Goal: Task Accomplishment & Management: Manage account settings

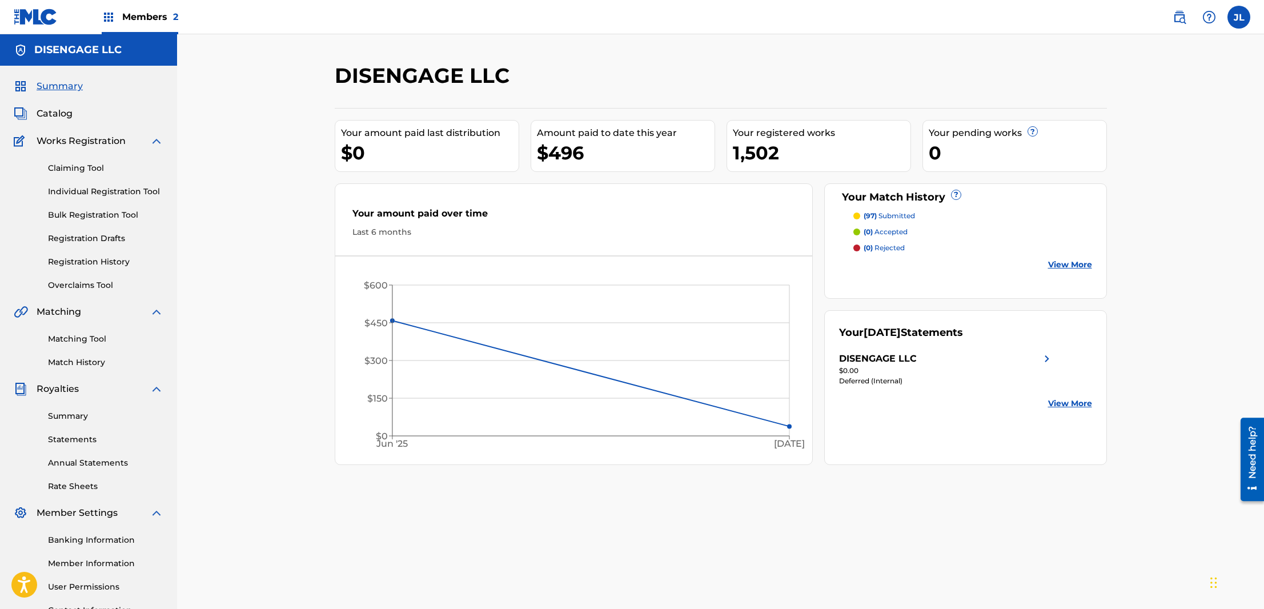
click at [904, 216] on p "(97) submitted" at bounding box center [889, 216] width 51 height 10
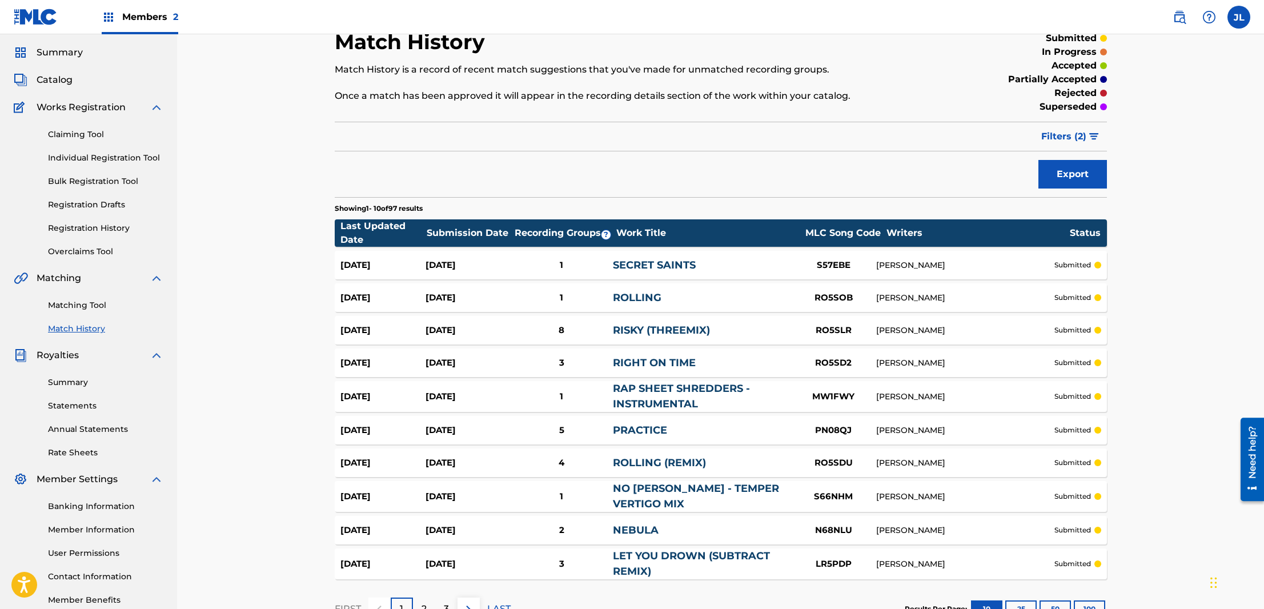
scroll to position [1, 0]
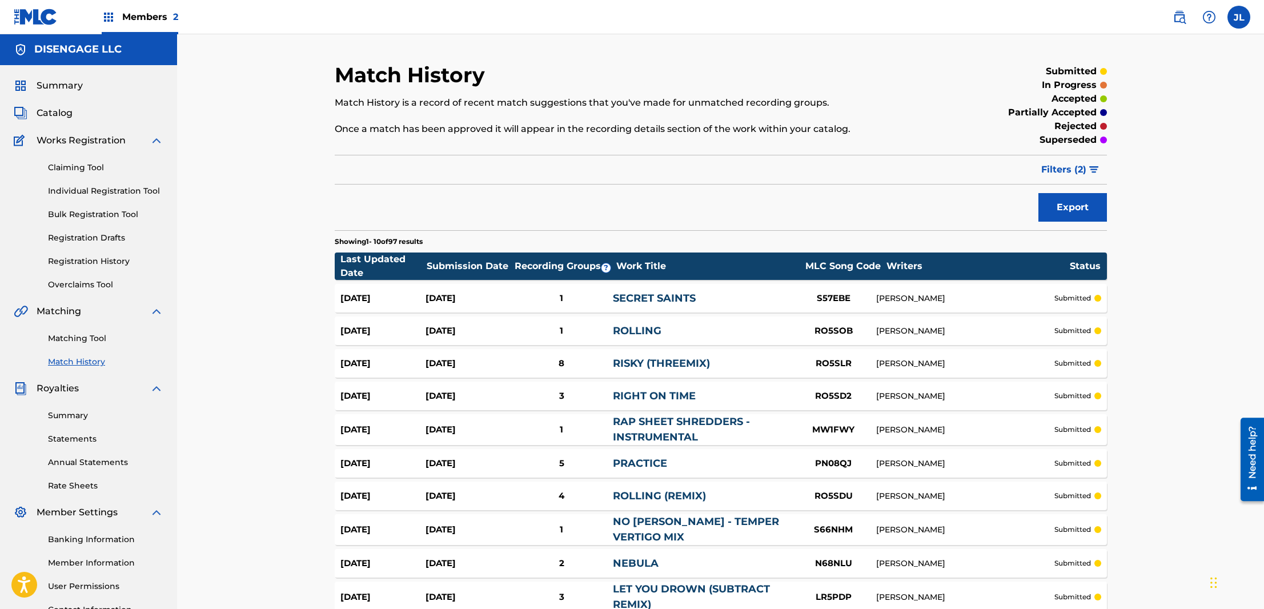
click at [48, 109] on span "Catalog" at bounding box center [55, 113] width 36 height 14
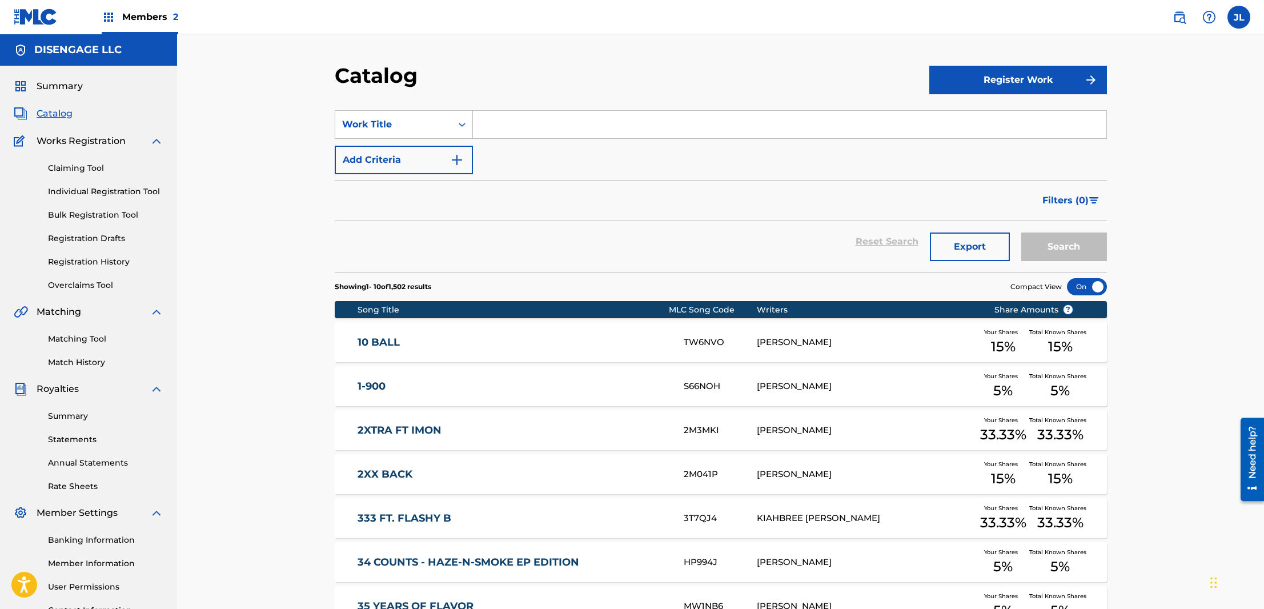
click at [60, 91] on span "Summary" at bounding box center [60, 86] width 46 height 14
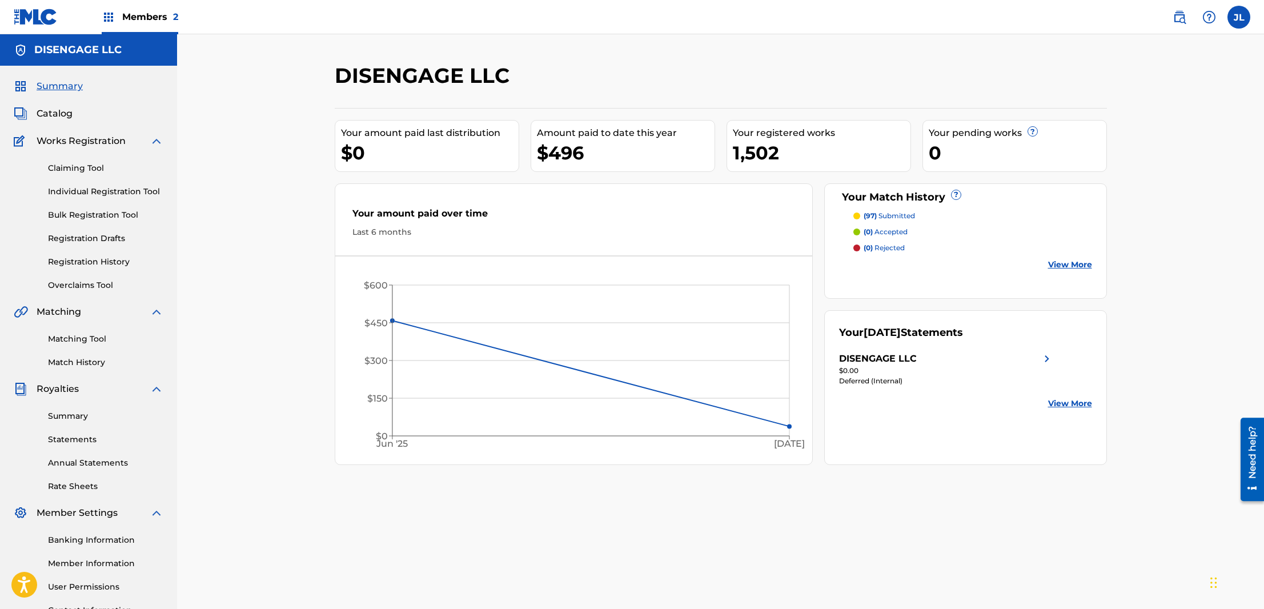
drag, startPoint x: 923, startPoint y: 372, endPoint x: 926, endPoint y: 367, distance: 5.9
click at [923, 372] on div "$0.00" at bounding box center [946, 371] width 215 height 10
